Goal: Book appointment/travel/reservation

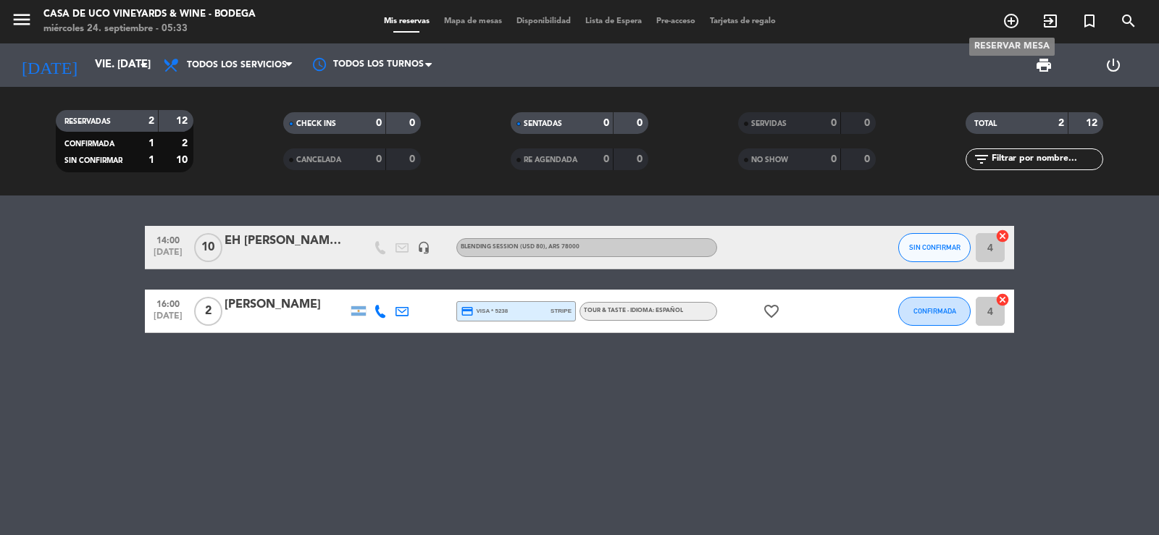
click at [1007, 20] on icon "add_circle_outline" at bounding box center [1011, 20] width 17 height 17
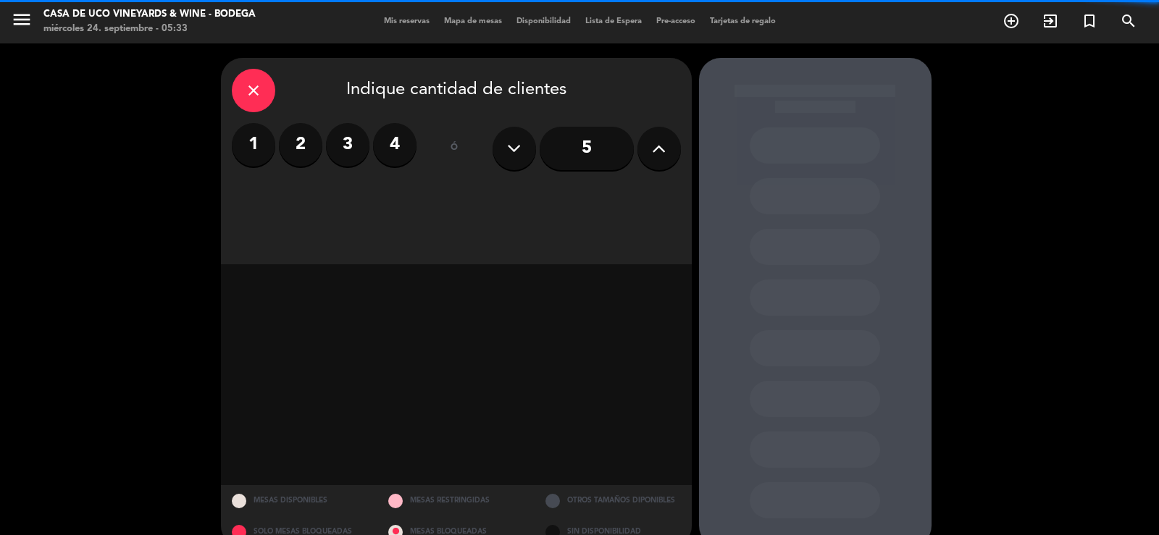
click at [305, 141] on label "2" at bounding box center [300, 144] width 43 height 43
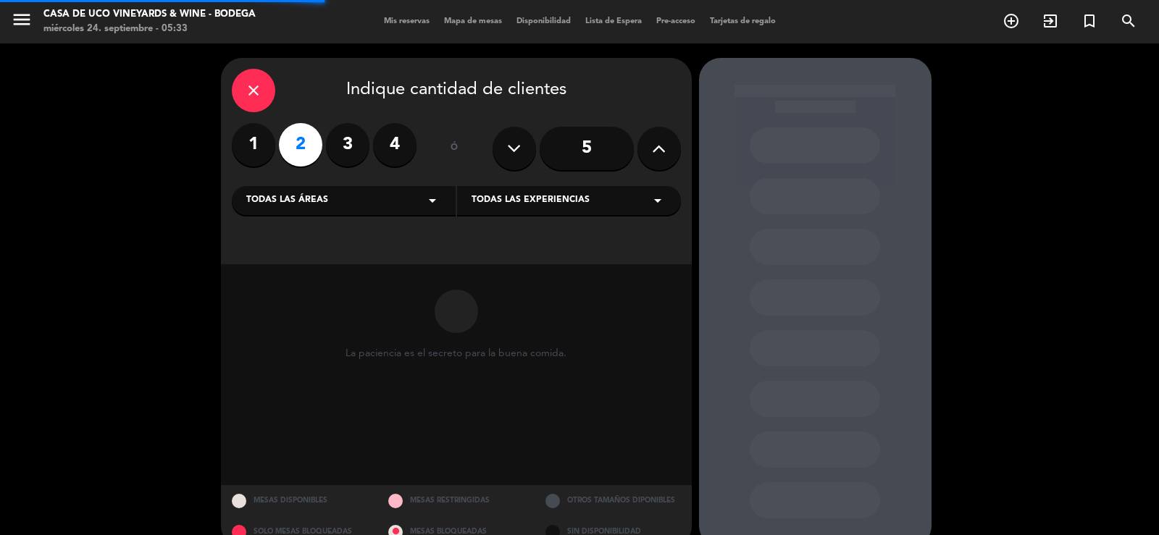
click at [522, 211] on div "Todas las experiencias arrow_drop_down" at bounding box center [569, 200] width 224 height 29
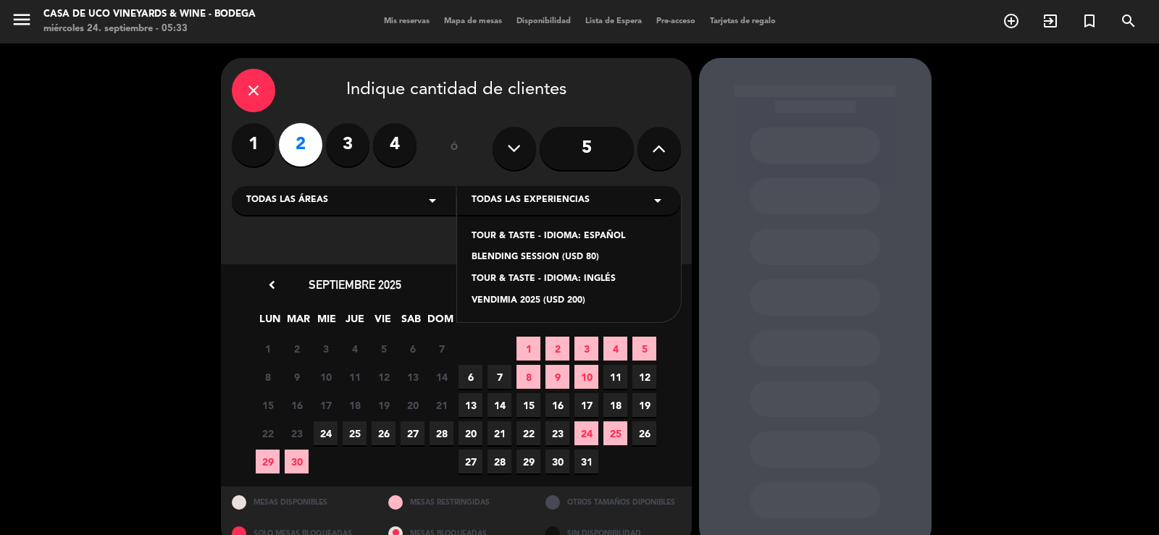
click at [498, 281] on div "TOUR & TASTE - IDIOMA: INGLÉS" at bounding box center [569, 279] width 195 height 14
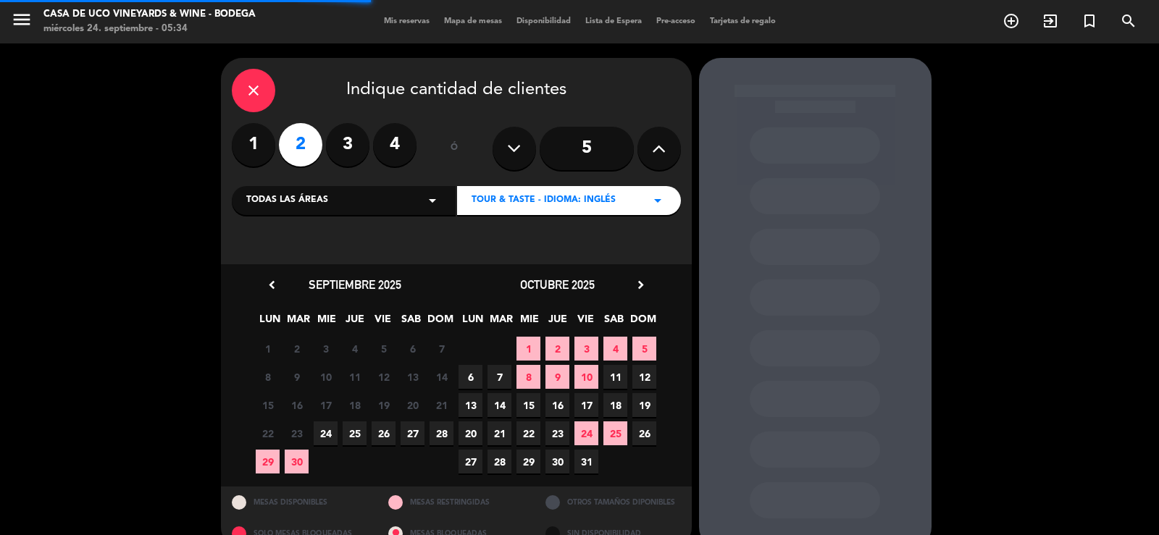
click at [530, 206] on span "TOUR & TASTE - IDIOMA: INGLÉS" at bounding box center [544, 200] width 144 height 14
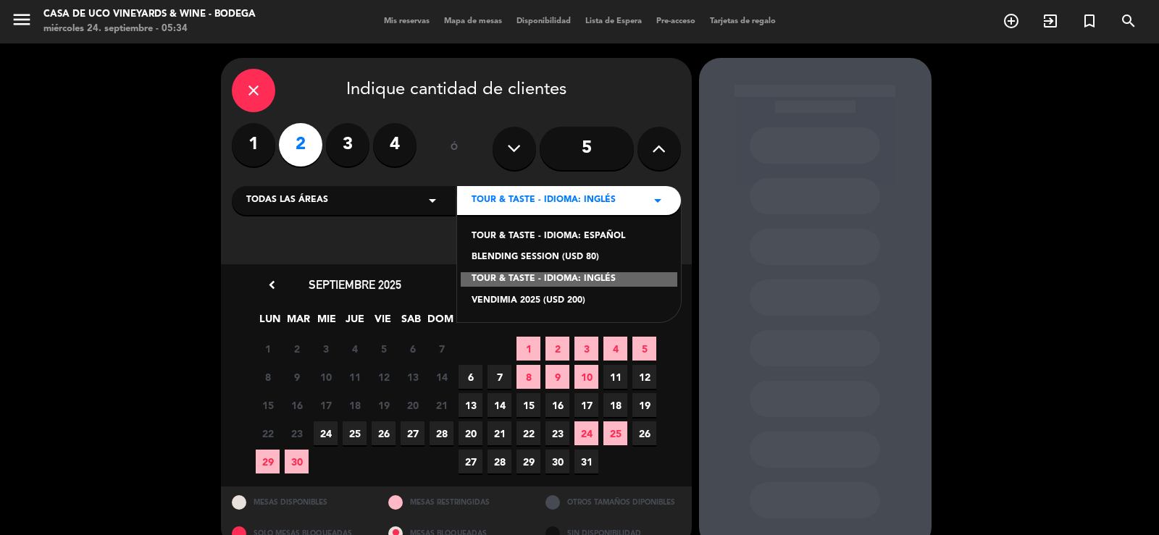
click at [603, 234] on div "TOUR & TASTE - IDIOMA: ESPAÑOL" at bounding box center [569, 237] width 195 height 14
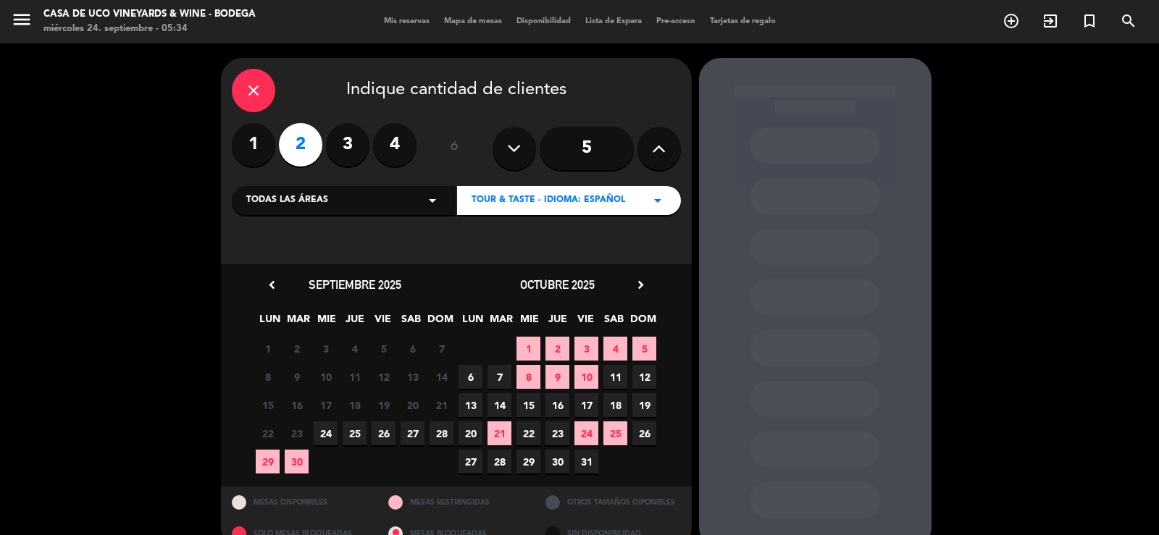
click at [419, 437] on span "27" at bounding box center [413, 434] width 24 height 24
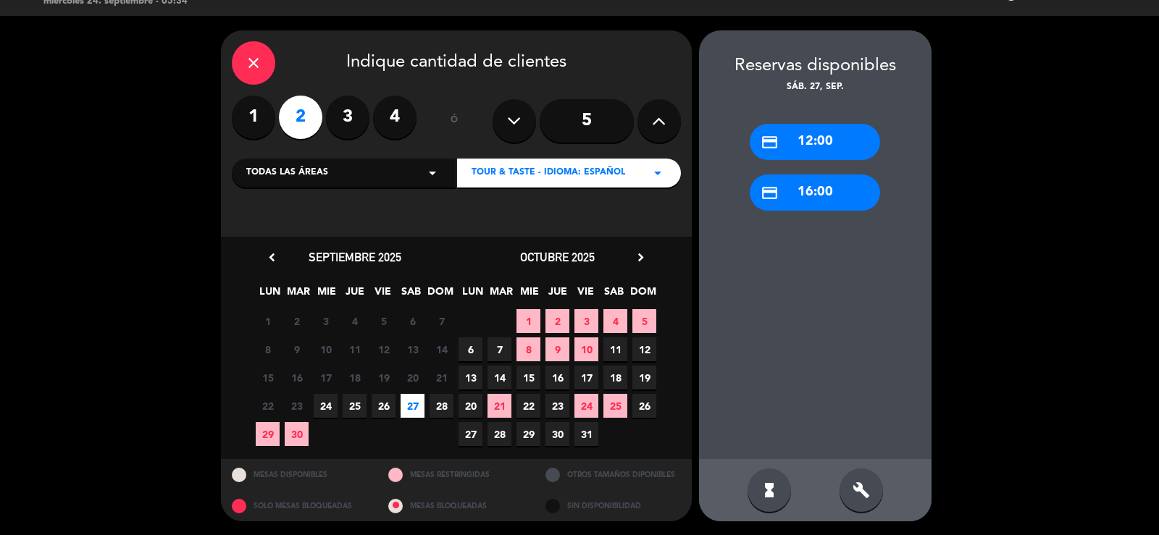
click at [805, 185] on div "credit_card 16:00" at bounding box center [815, 193] width 130 height 36
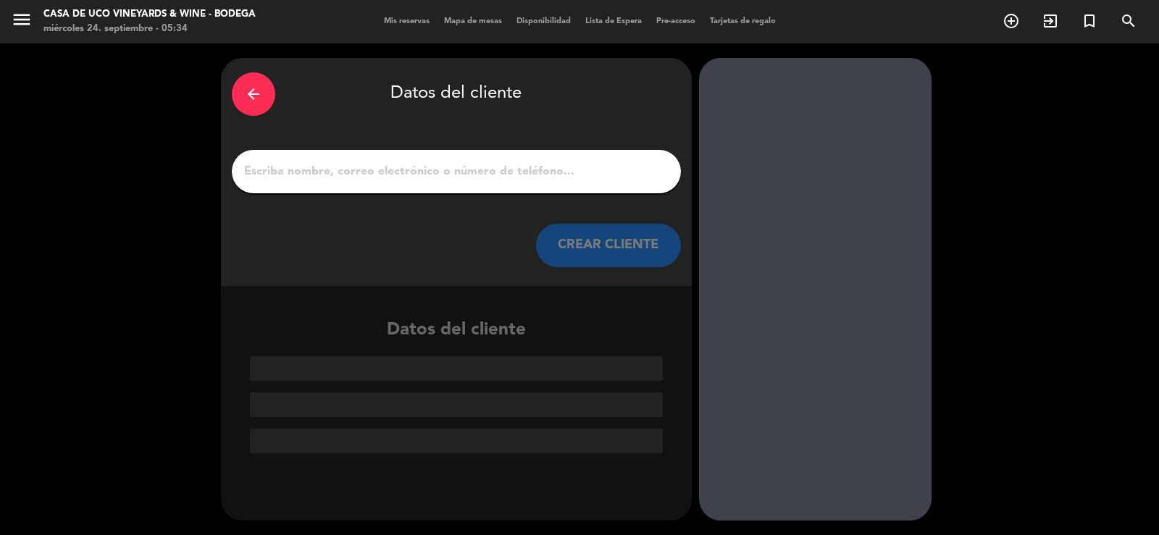
scroll to position [0, 0]
click at [402, 172] on input "1" at bounding box center [456, 172] width 427 height 20
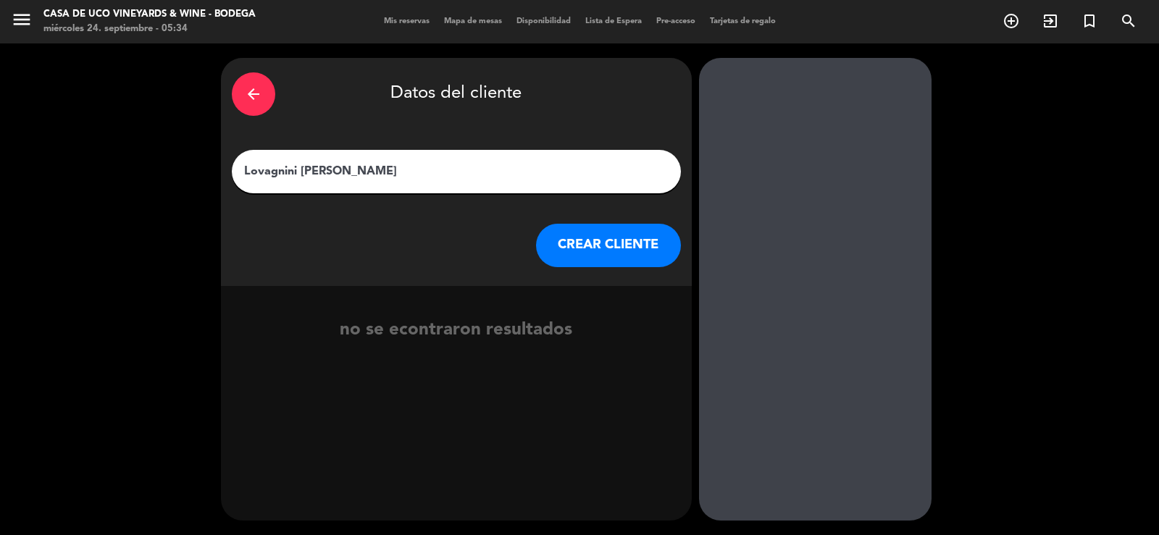
click at [243, 170] on input "Lovagnini [PERSON_NAME]" at bounding box center [456, 172] width 427 height 20
type input "#Eh #8 Lovagnini [PERSON_NAME]"
click at [571, 237] on button "CREAR CLIENTE" at bounding box center [608, 245] width 145 height 43
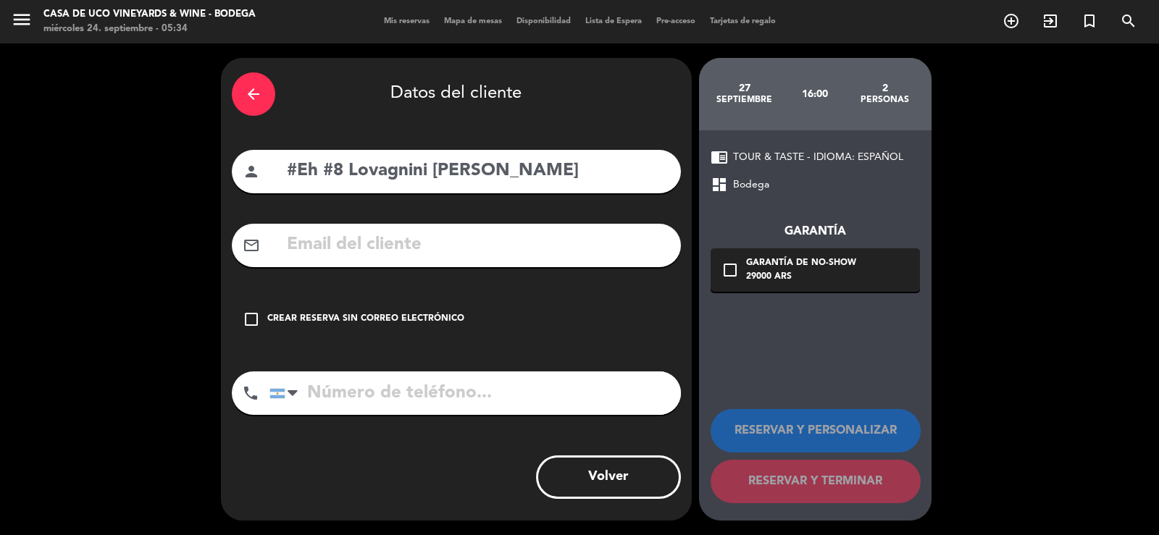
click at [268, 318] on div "Crear reserva sin correo electrónico" at bounding box center [365, 319] width 197 height 14
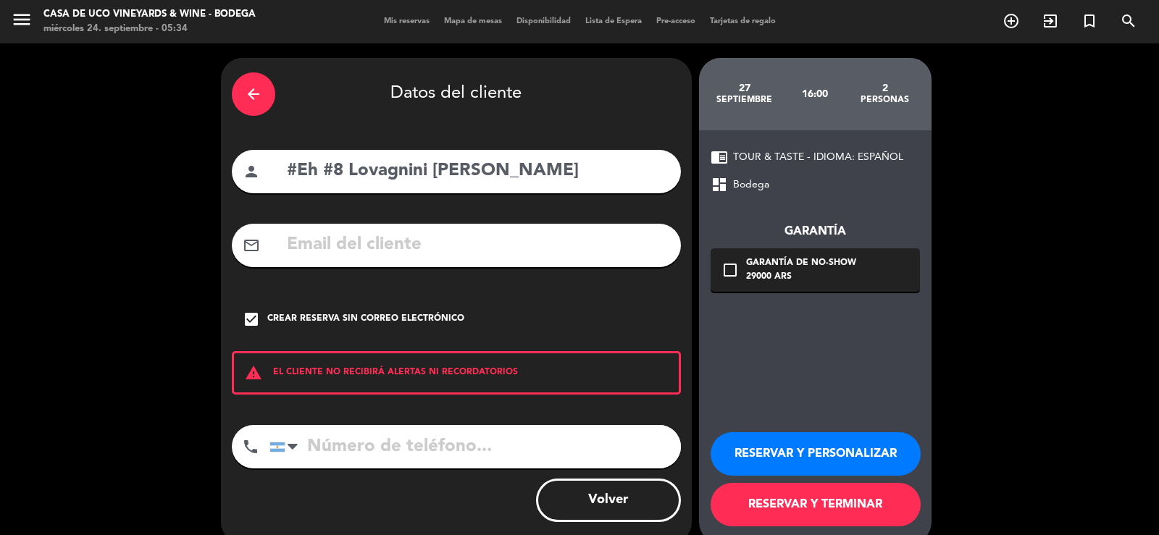
click at [808, 453] on button "RESERVAR Y PERSONALIZAR" at bounding box center [816, 453] width 210 height 43
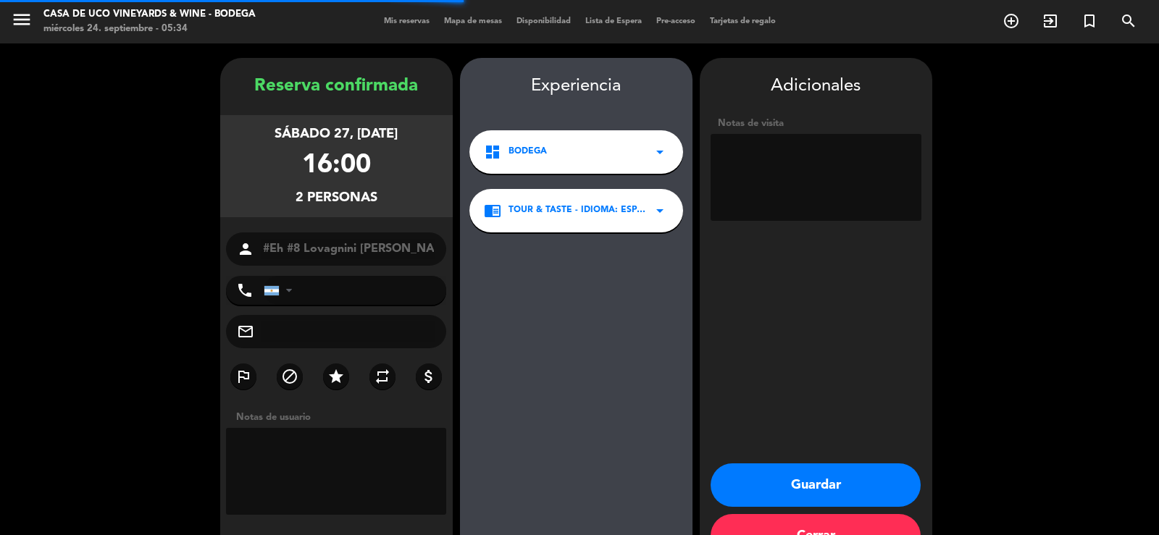
scroll to position [44, 0]
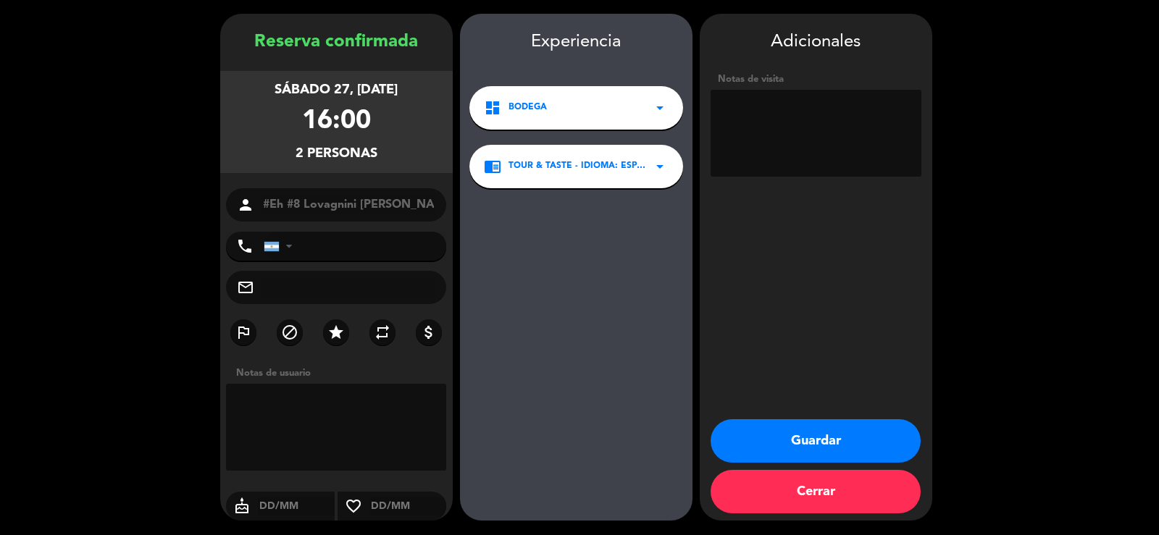
click at [798, 427] on button "Guardar" at bounding box center [816, 440] width 210 height 43
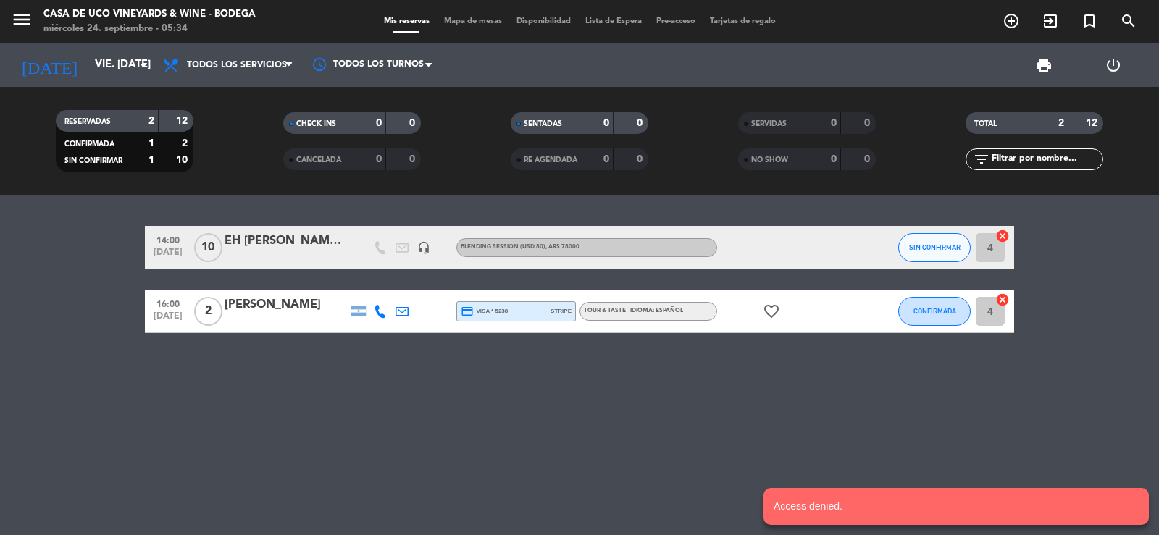
click at [782, 505] on notyf-toast "Access denied." at bounding box center [955, 506] width 385 height 37
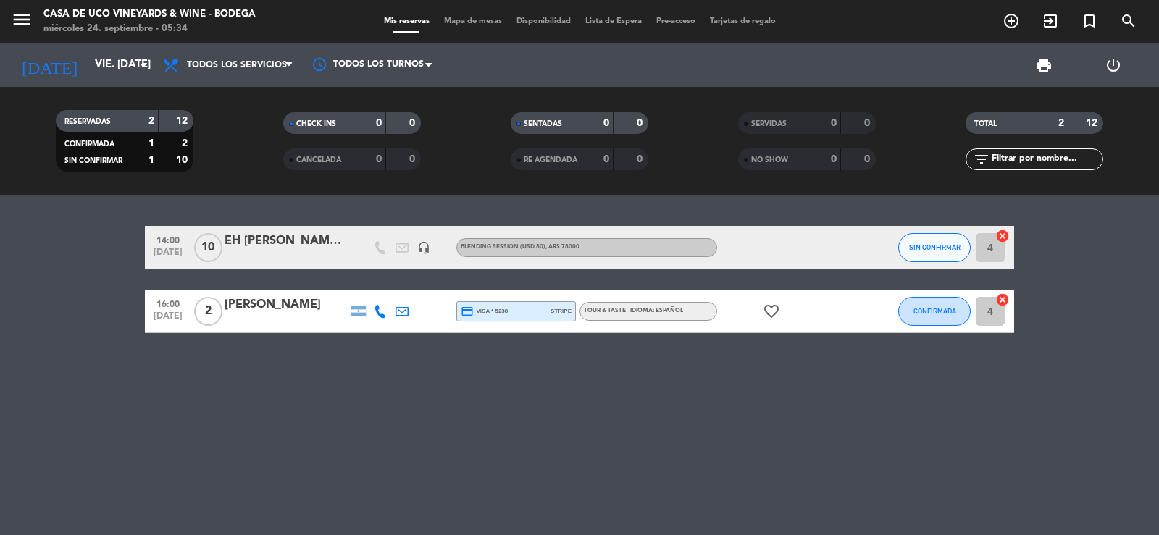
click at [614, 22] on span "Lista de Espera" at bounding box center [613, 21] width 71 height 8
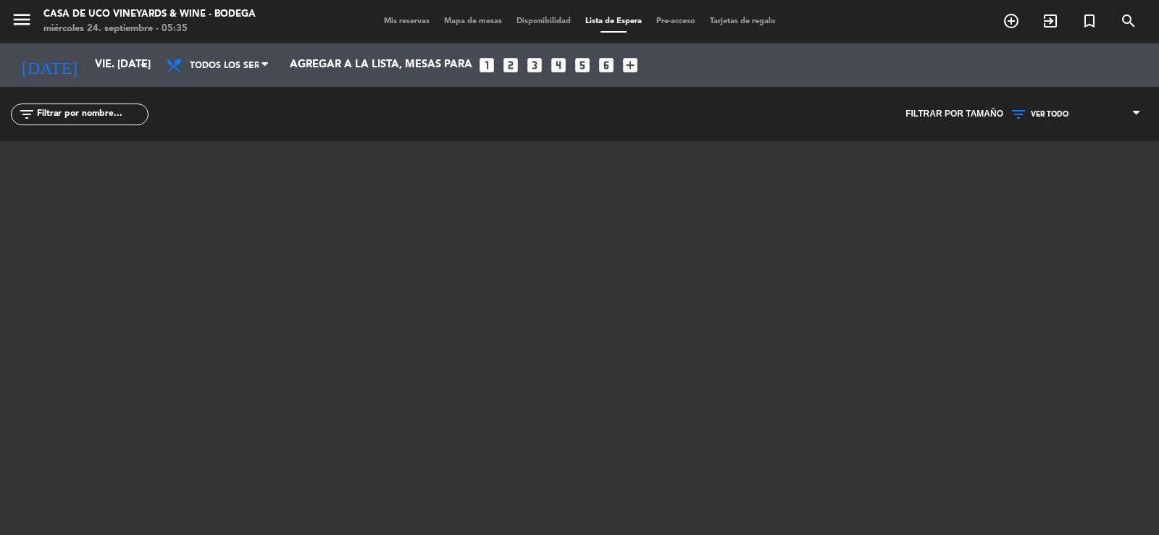
click at [676, 22] on span "Pre-acceso" at bounding box center [676, 21] width 54 height 8
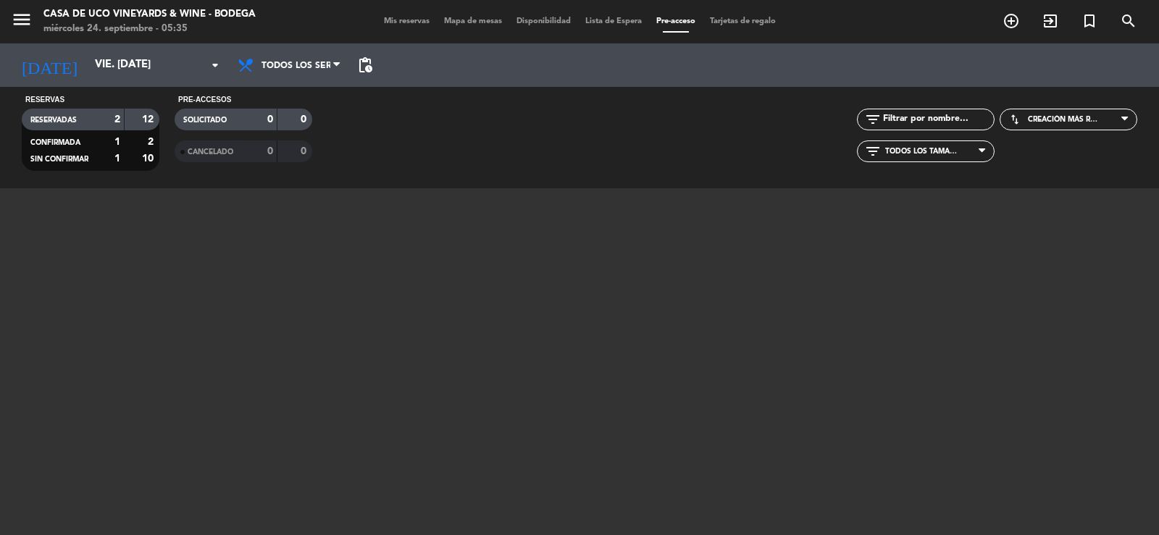
click at [408, 19] on span "Mis reservas" at bounding box center [407, 21] width 60 height 8
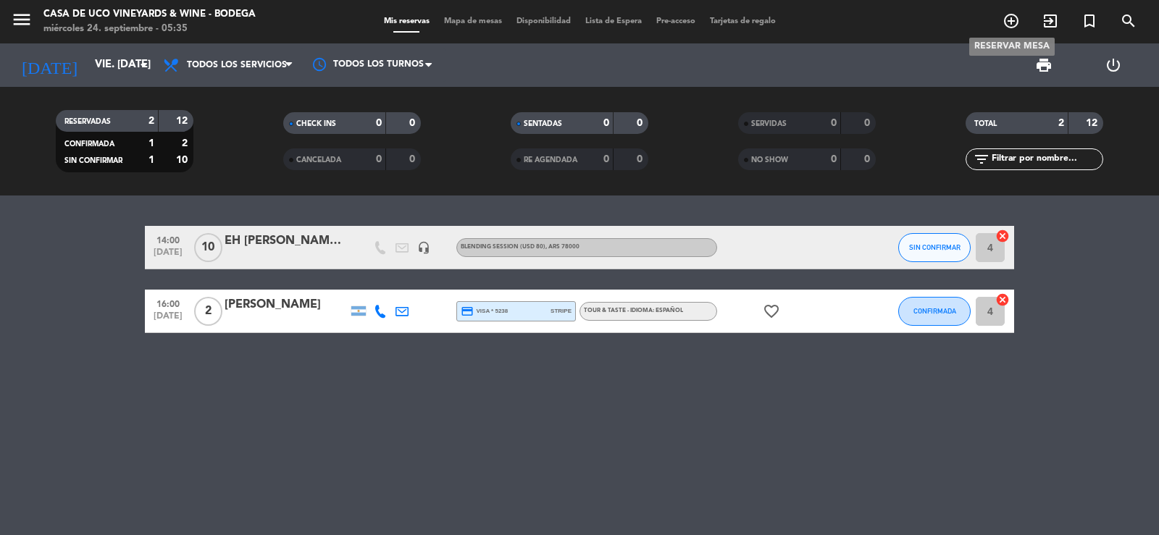
click at [1010, 25] on icon "add_circle_outline" at bounding box center [1011, 20] width 17 height 17
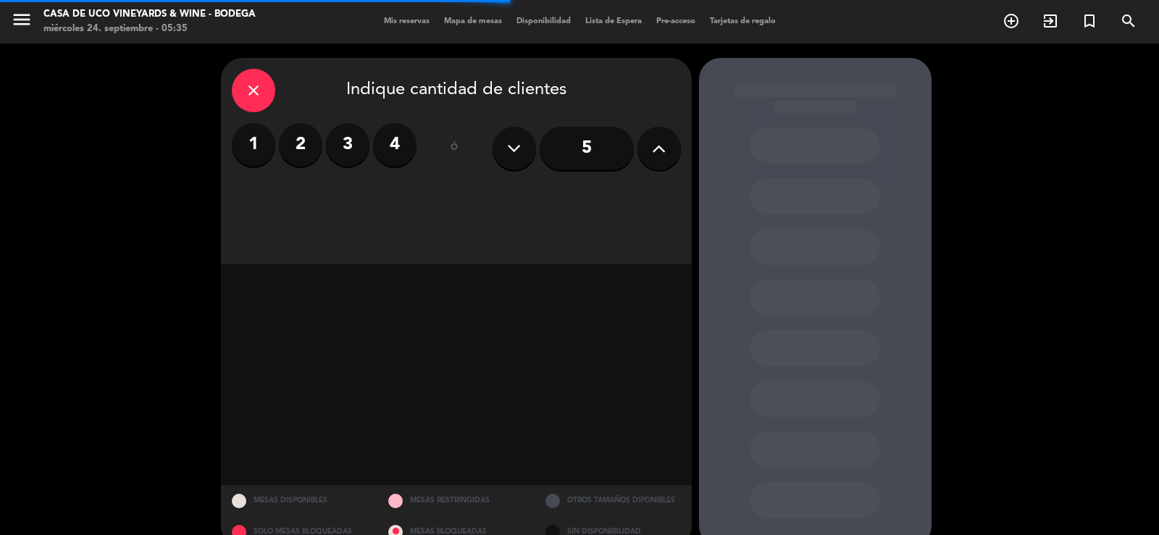
click at [307, 148] on label "2" at bounding box center [300, 144] width 43 height 43
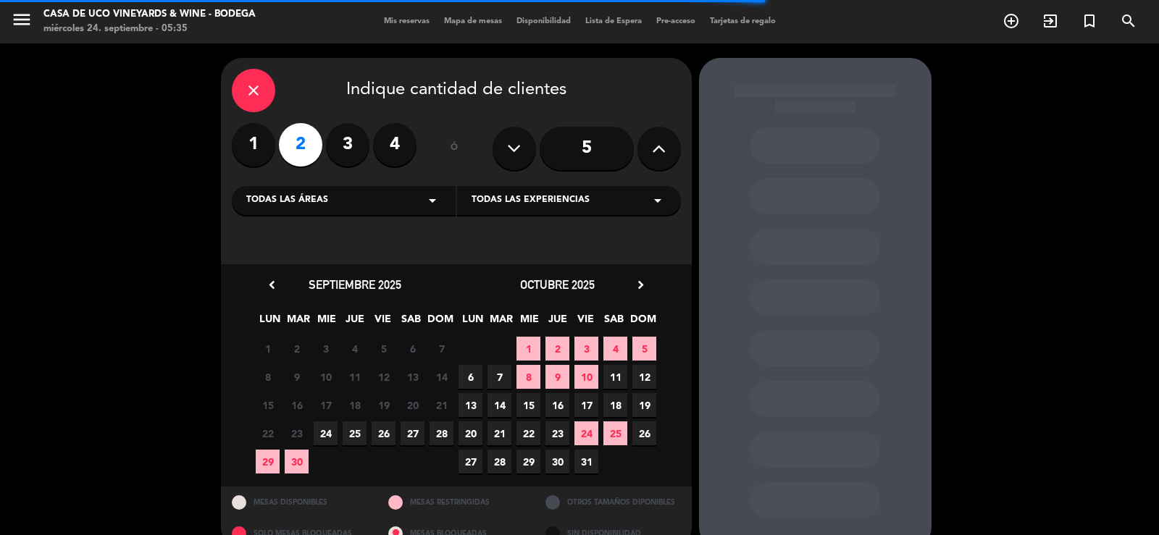
click at [483, 198] on span "Todas las experiencias" at bounding box center [531, 200] width 118 height 14
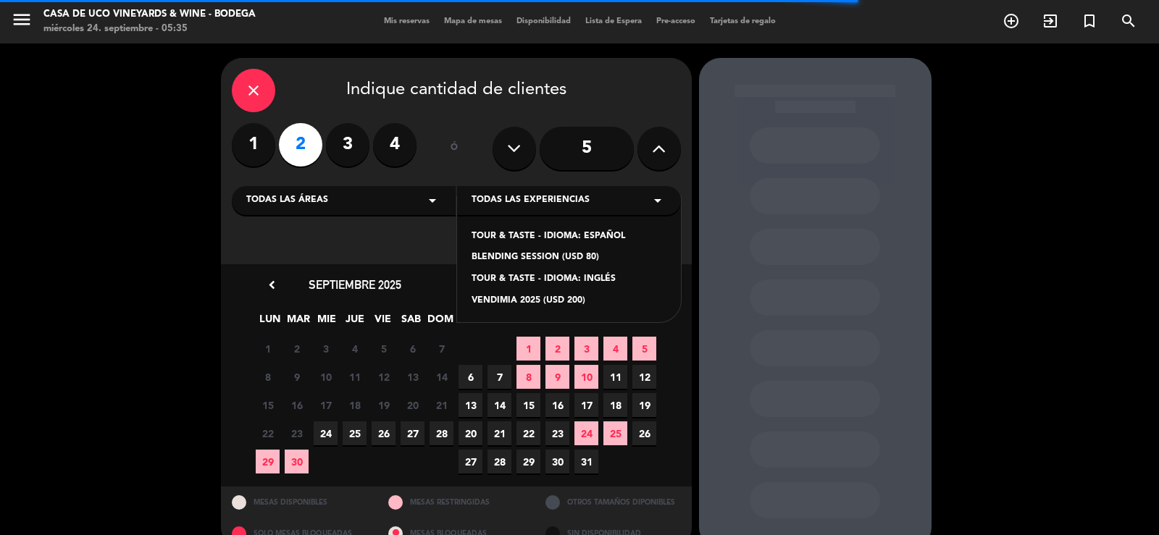
click at [510, 237] on div "TOUR & TASTE - IDIOMA: ESPAÑOL" at bounding box center [569, 237] width 195 height 14
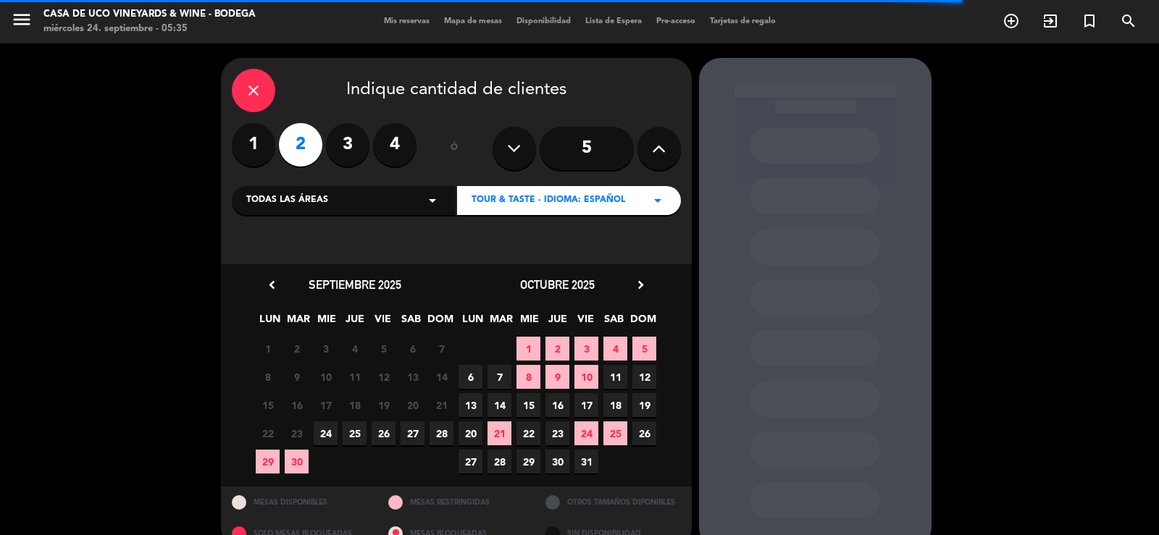
click at [419, 437] on span "27" at bounding box center [413, 434] width 24 height 24
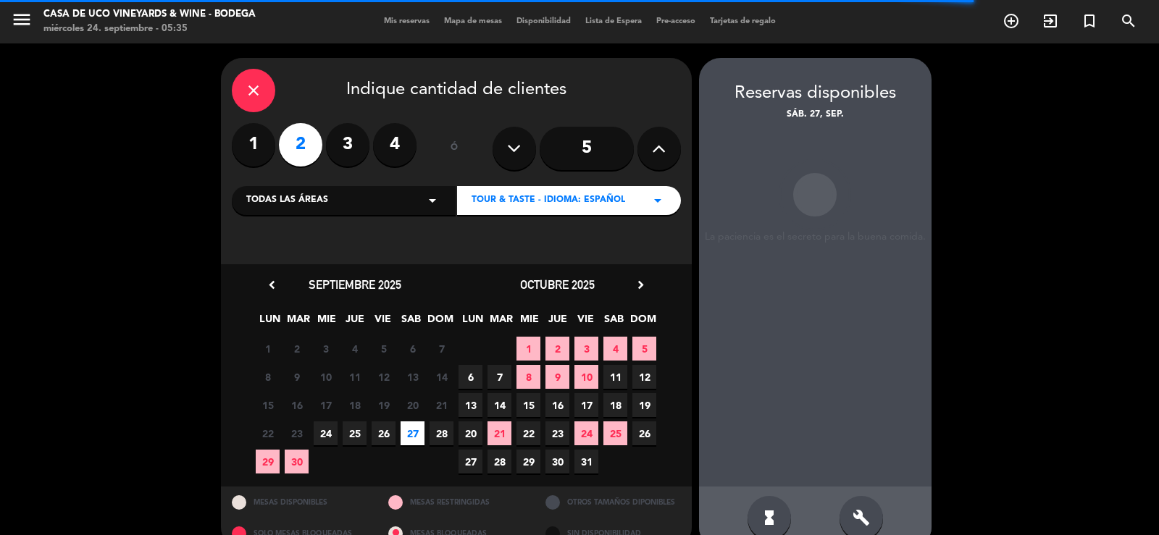
scroll to position [28, 0]
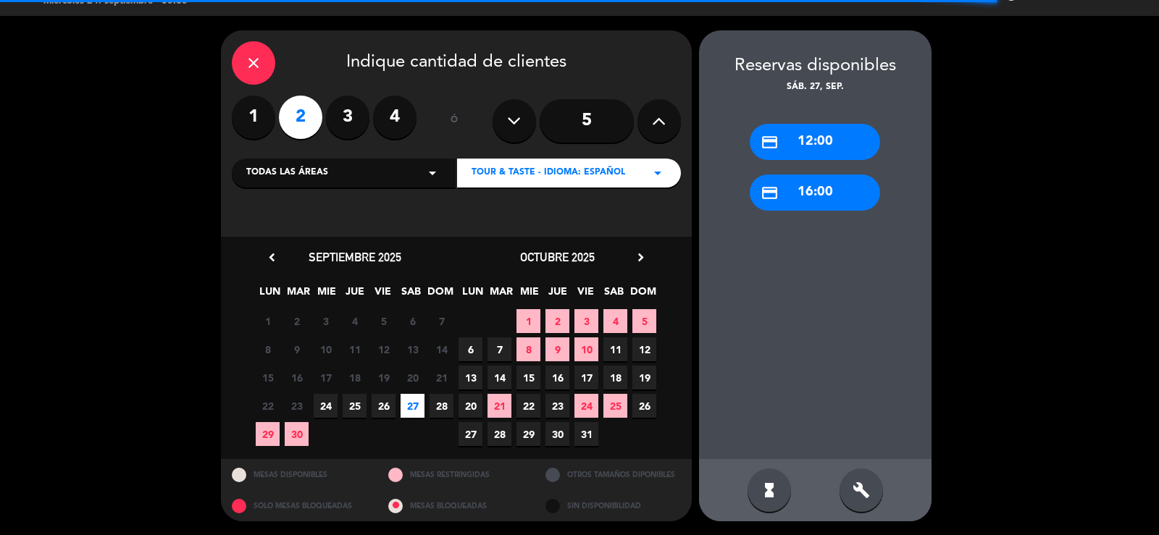
drag, startPoint x: 850, startPoint y: 185, endPoint x: 842, endPoint y: 190, distance: 9.4
click at [850, 185] on div "credit_card 16:00" at bounding box center [815, 193] width 130 height 36
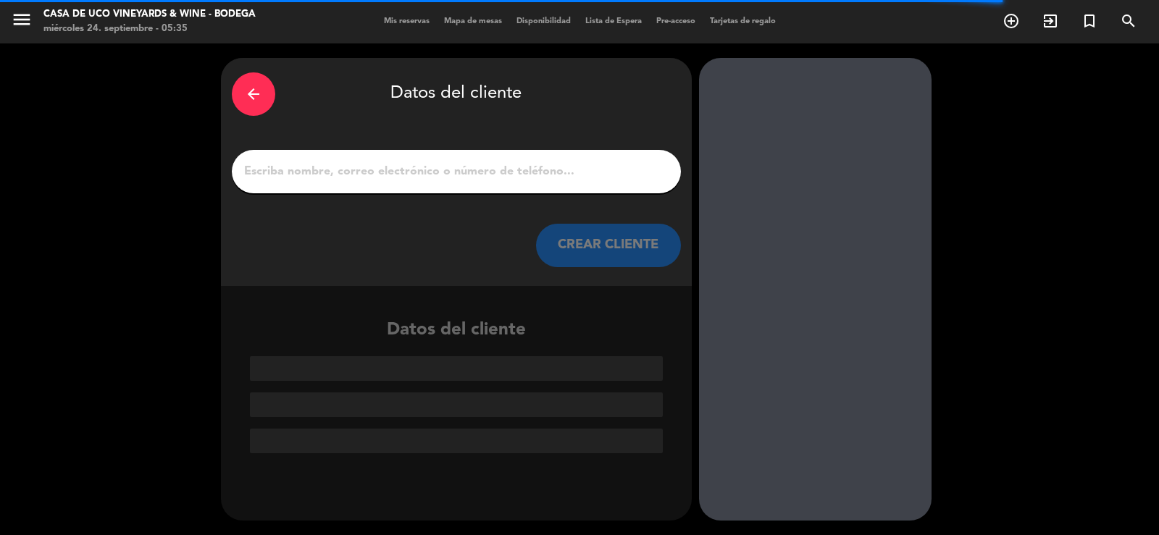
scroll to position [0, 0]
click at [247, 94] on icon "arrow_back" at bounding box center [253, 93] width 17 height 17
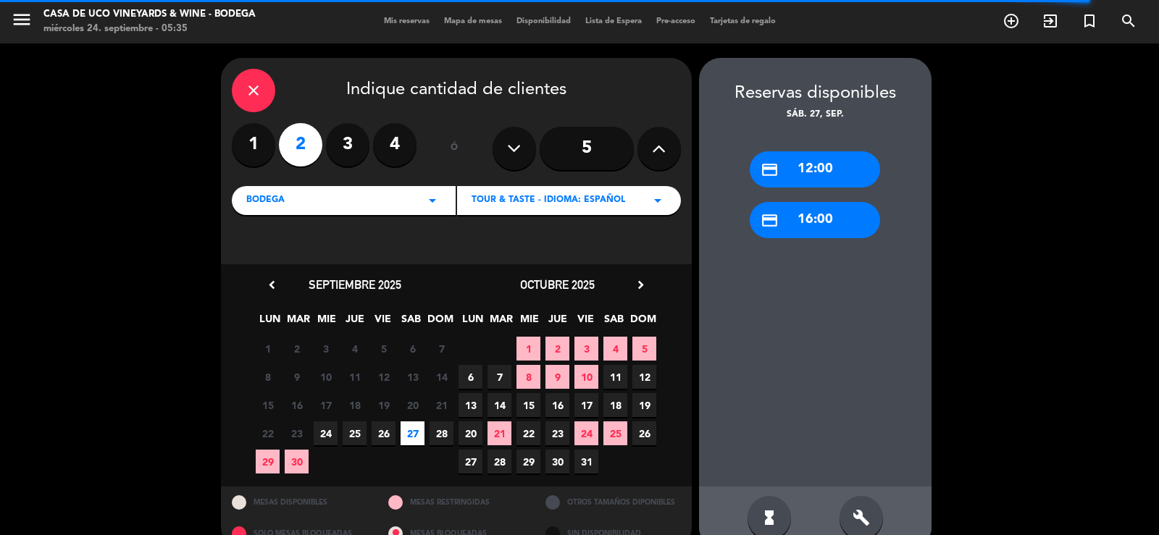
click at [806, 222] on div "credit_card 16:00" at bounding box center [815, 220] width 130 height 36
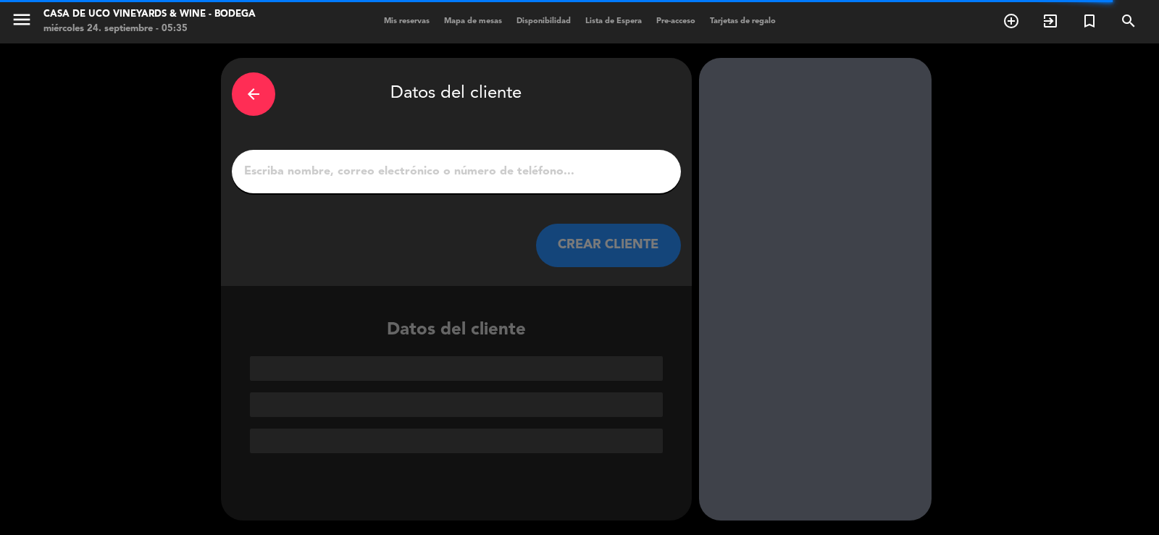
click at [256, 95] on icon "arrow_back" at bounding box center [253, 93] width 17 height 17
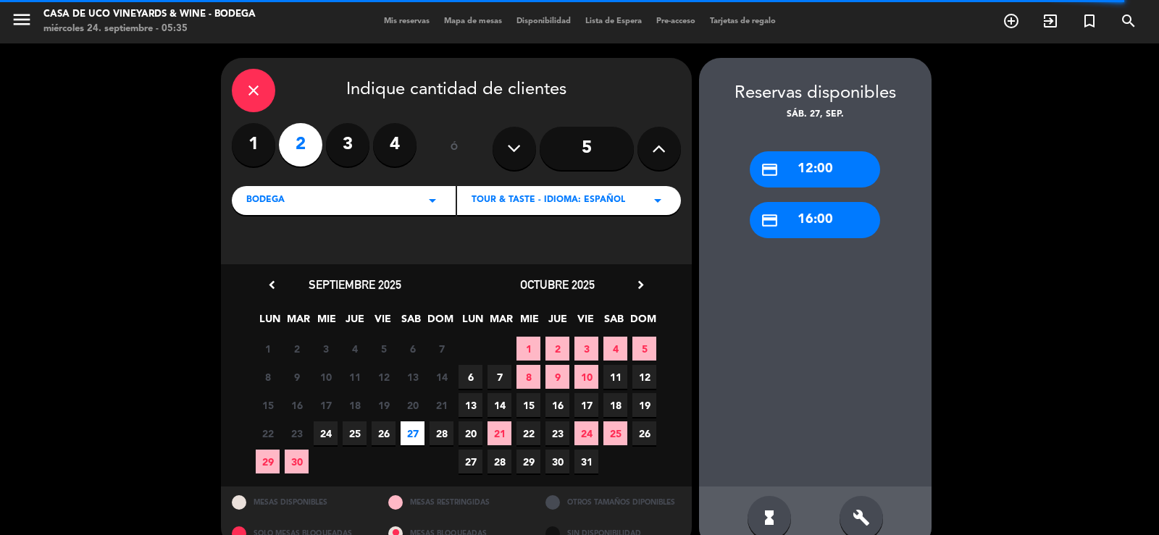
click at [864, 516] on icon "build" at bounding box center [861, 517] width 17 height 17
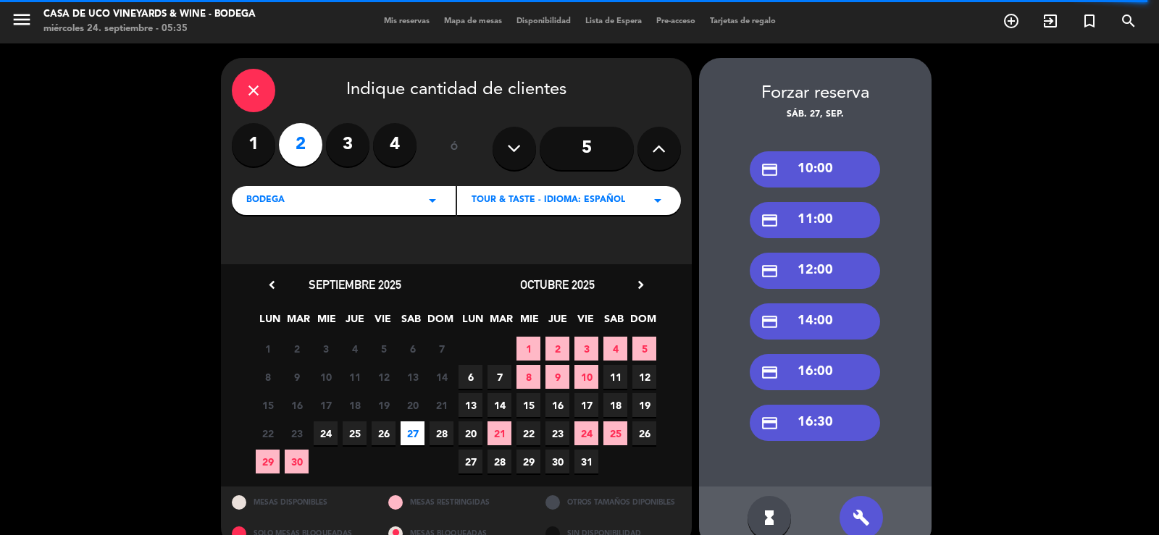
click at [799, 377] on div "credit_card 16:00" at bounding box center [815, 372] width 130 height 36
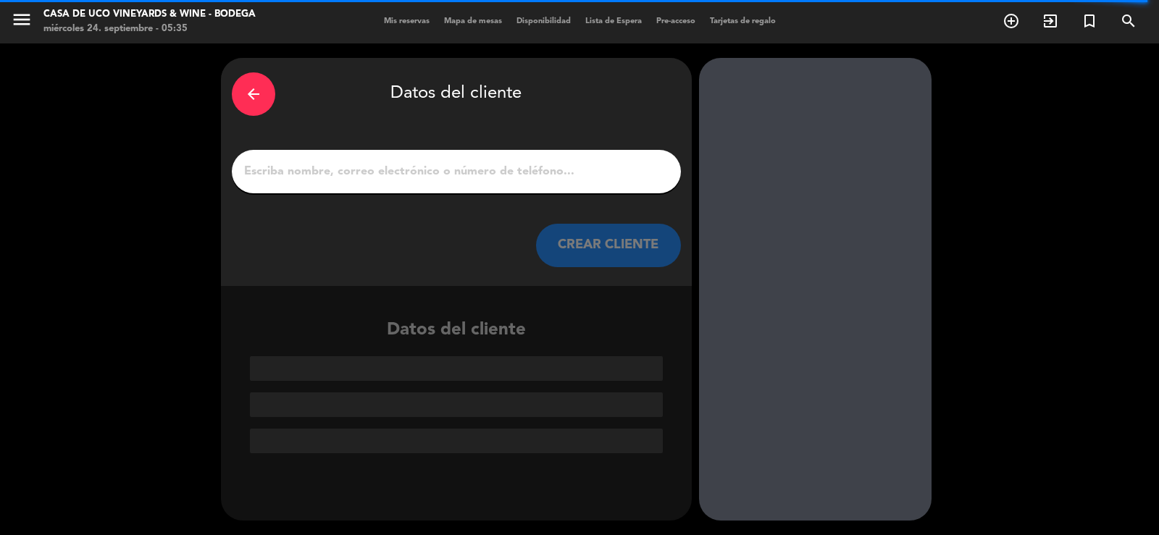
click at [351, 172] on input "1" at bounding box center [456, 172] width 427 height 20
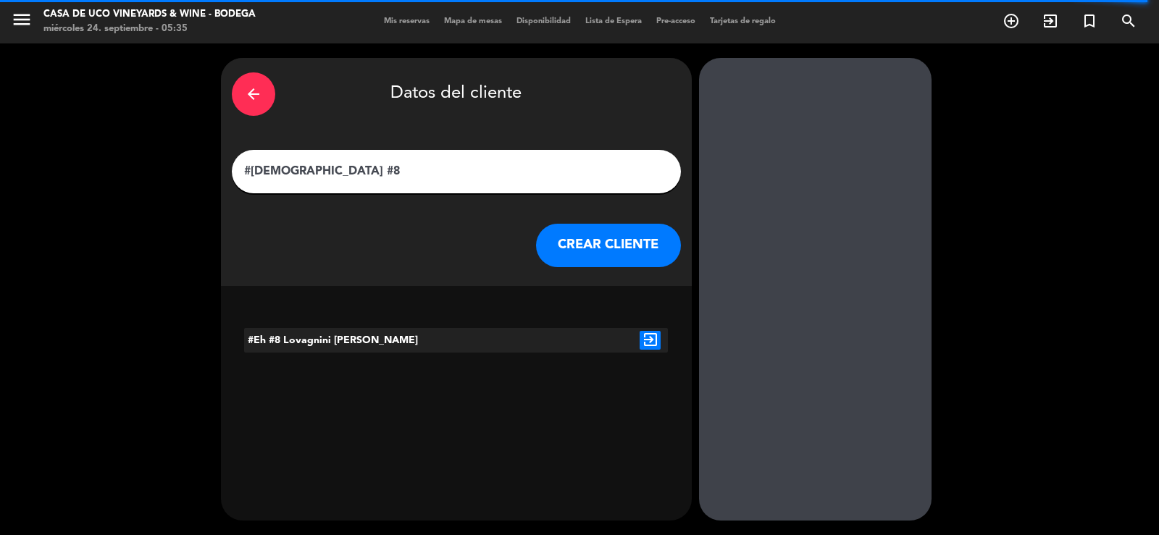
type input "#[DEMOGRAPHIC_DATA] #8"
click at [378, 334] on div "#Eh #8 Lovagnini [PERSON_NAME]" at bounding box center [332, 340] width 177 height 25
click at [652, 341] on icon "exit_to_app" at bounding box center [650, 340] width 21 height 19
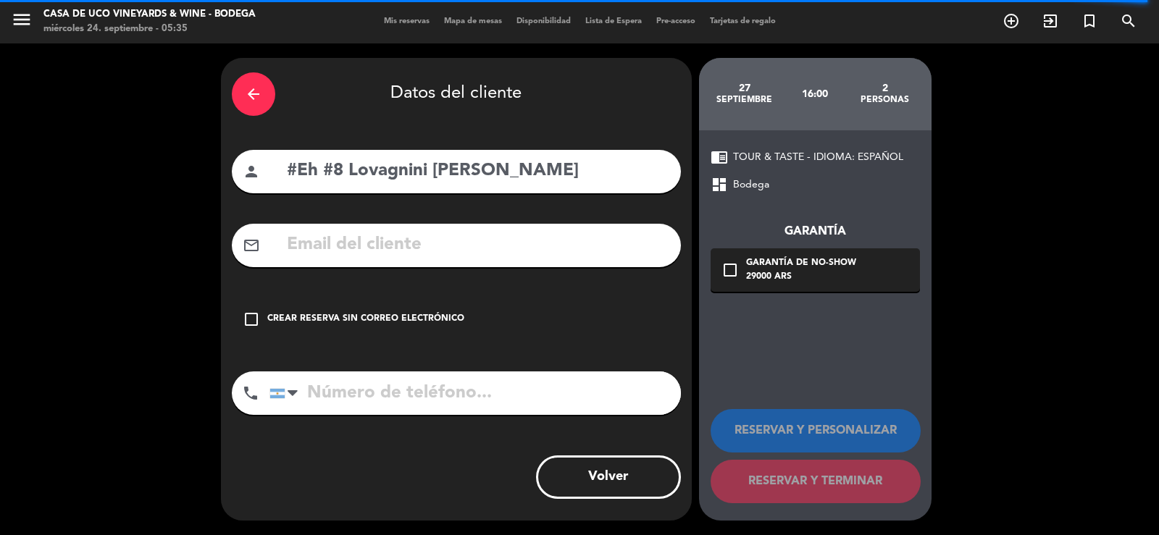
click at [262, 323] on div "check_box_outline_blank Crear reserva sin correo electrónico" at bounding box center [456, 319] width 449 height 43
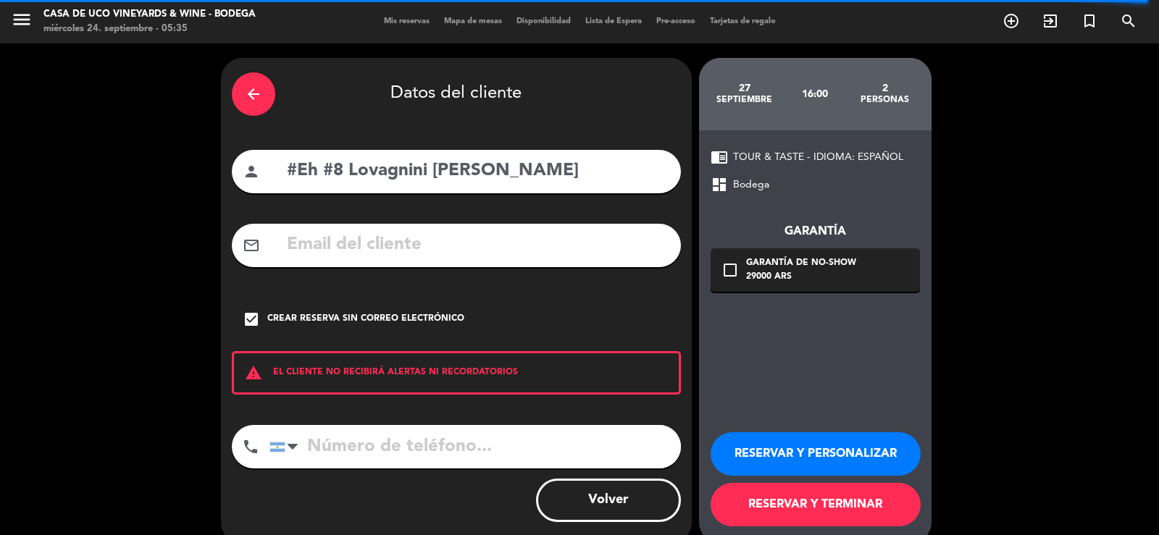
click at [848, 450] on button "RESERVAR Y PERSONALIZAR" at bounding box center [816, 453] width 210 height 43
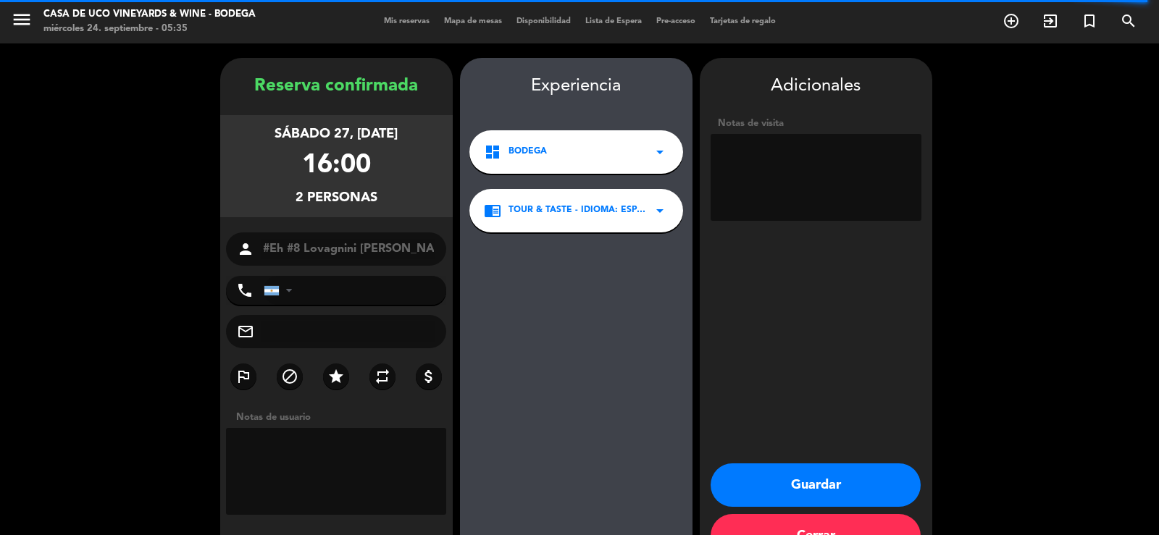
scroll to position [44, 0]
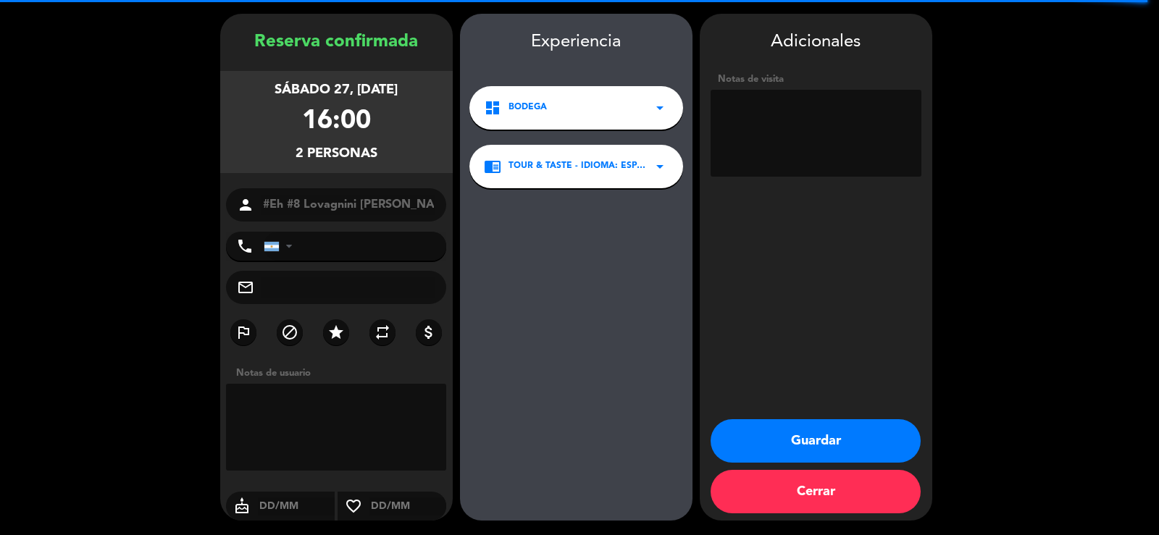
click at [779, 431] on button "Guardar" at bounding box center [816, 440] width 210 height 43
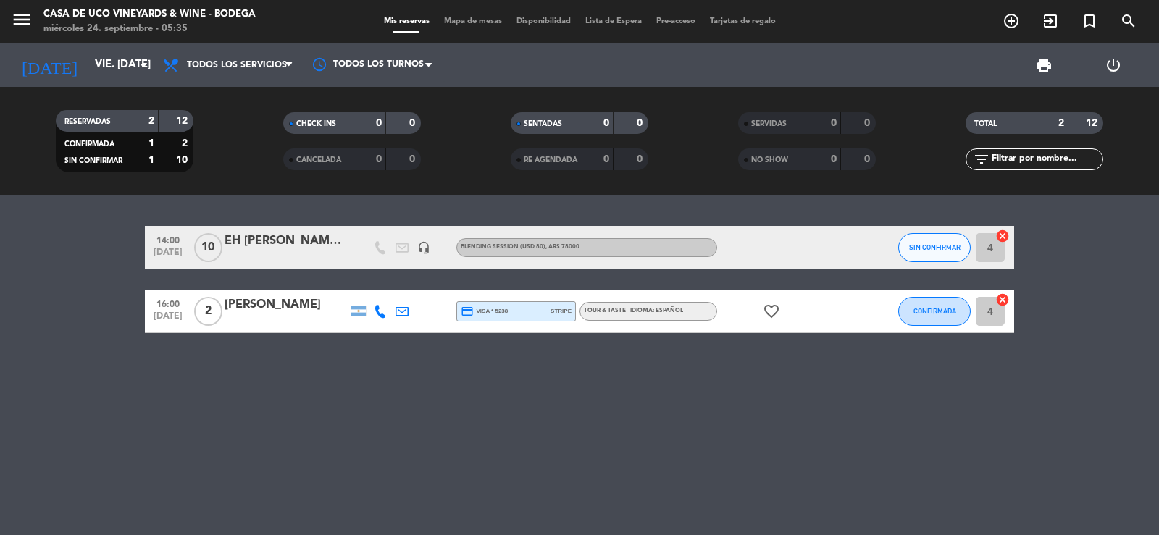
click at [804, 508] on notyf-toast "Access denied." at bounding box center [966, 506] width 385 height 37
click at [461, 408] on div "14:00 [DATE] EH [PERSON_NAME] [PERSON_NAME] headset_mic BLENDING SESSION (USD 8…" at bounding box center [579, 366] width 1159 height 340
click at [506, 384] on div "14:00 [DATE] EH [PERSON_NAME] [PERSON_NAME] headset_mic BLENDING SESSION (USD 8…" at bounding box center [579, 366] width 1159 height 340
